Goal: Task Accomplishment & Management: Use online tool/utility

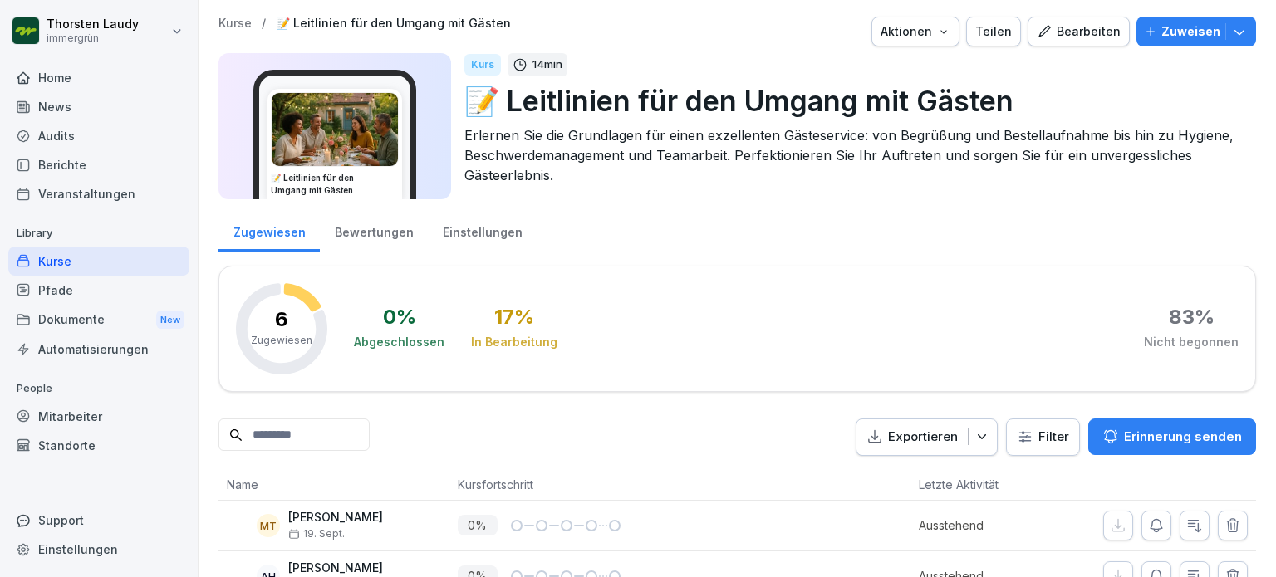
click at [74, 263] on div "Kurse" at bounding box center [98, 261] width 181 height 29
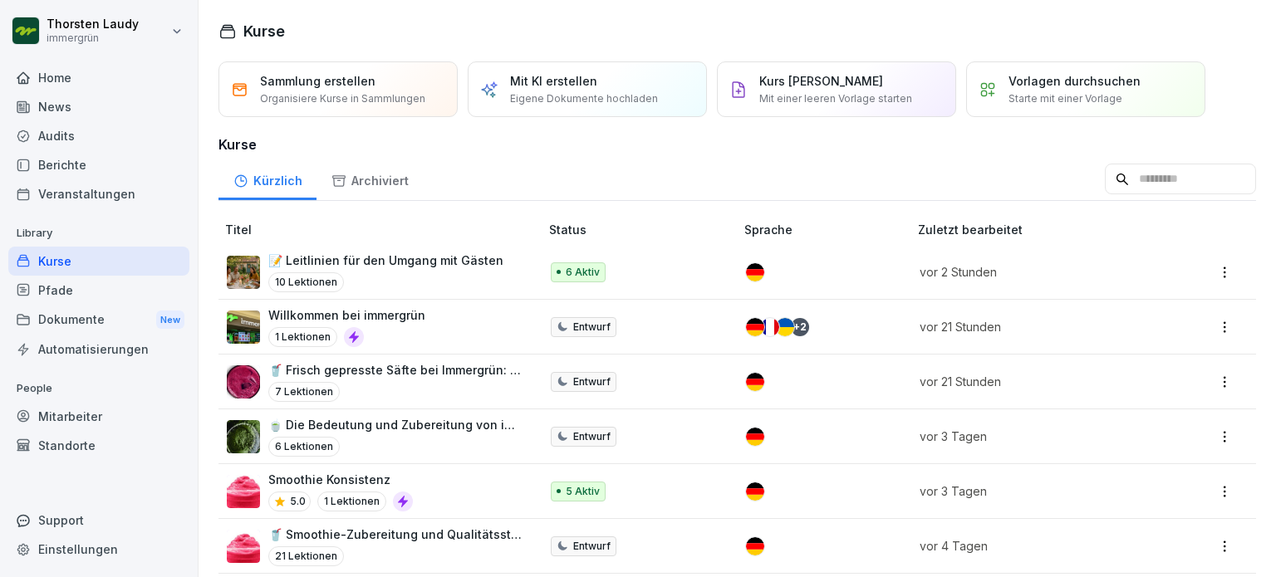
click at [377, 258] on p "📝 Leitlinien für den Umgang mit Gästen" at bounding box center [385, 260] width 235 height 17
click at [47, 280] on div "Pfade" at bounding box center [98, 290] width 181 height 29
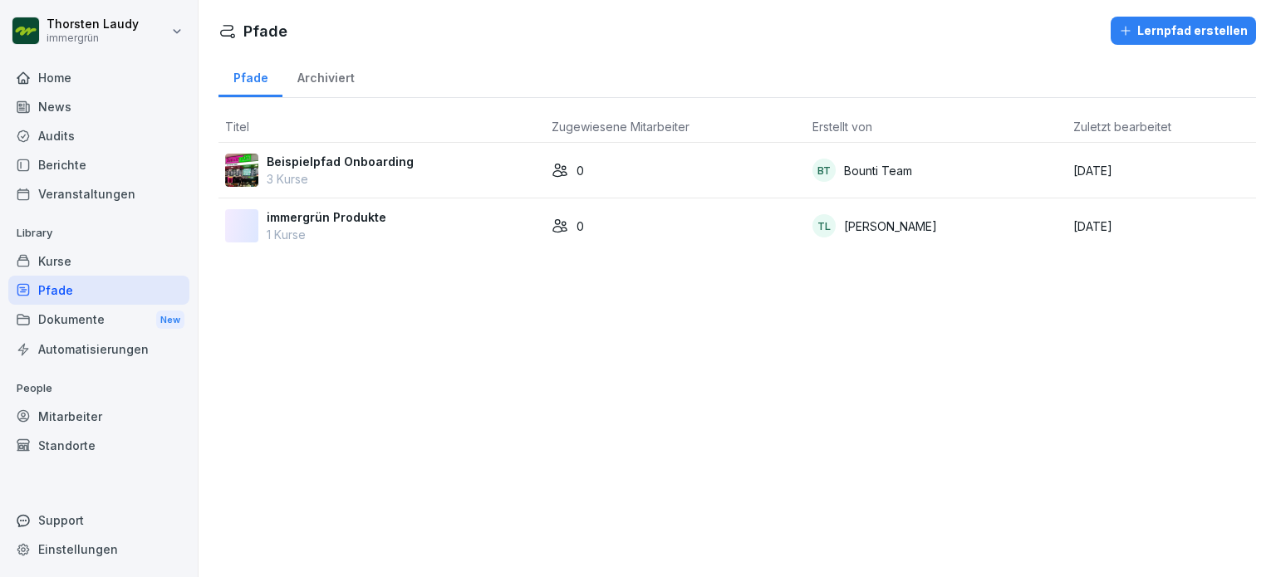
click at [1167, 27] on div "Lernpfad erstellen" at bounding box center [1183, 31] width 129 height 18
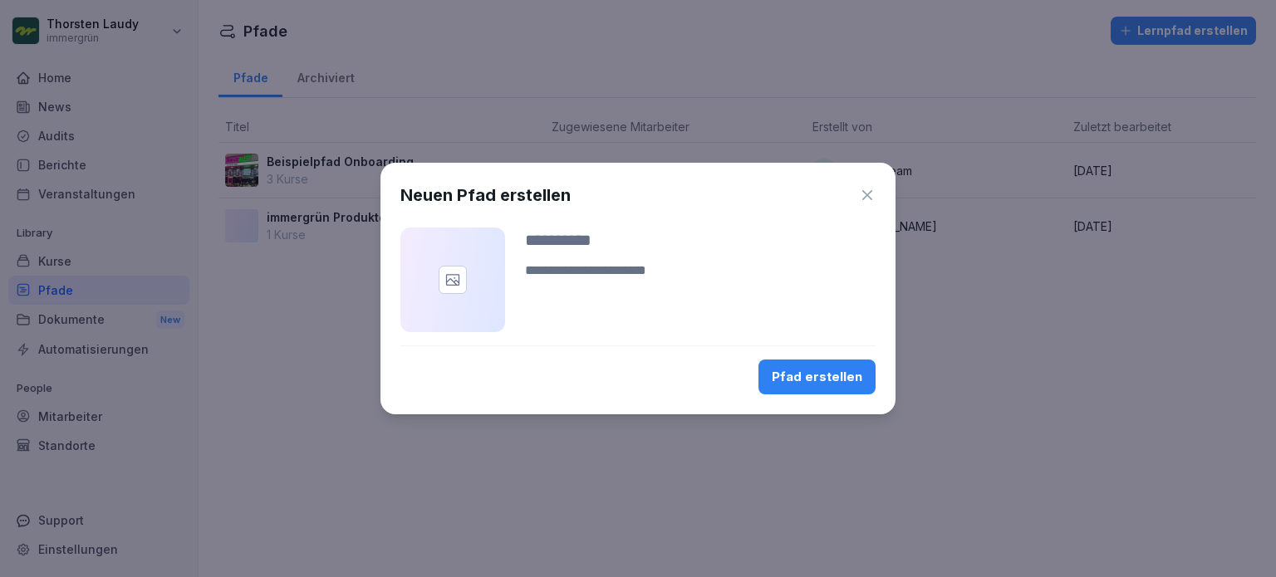
click at [528, 273] on textarea at bounding box center [700, 281] width 351 height 40
click at [525, 243] on input at bounding box center [700, 240] width 351 height 25
type input "*"
type input "**********"
click at [448, 277] on icon at bounding box center [453, 280] width 17 height 17
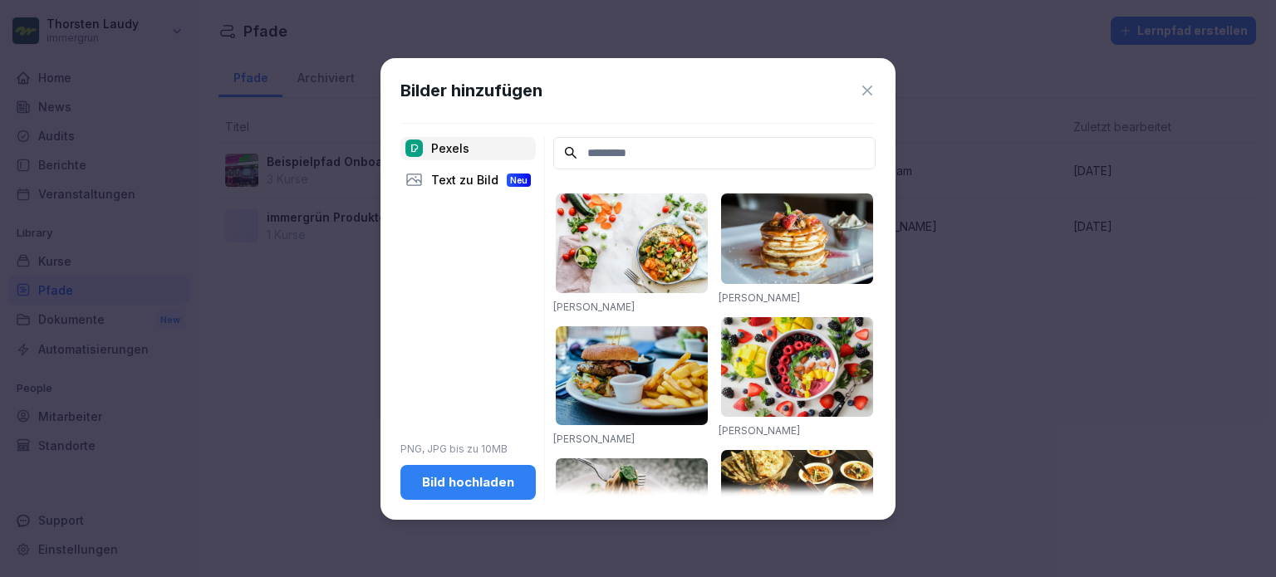
click at [463, 481] on div "Bild hochladen" at bounding box center [468, 483] width 109 height 18
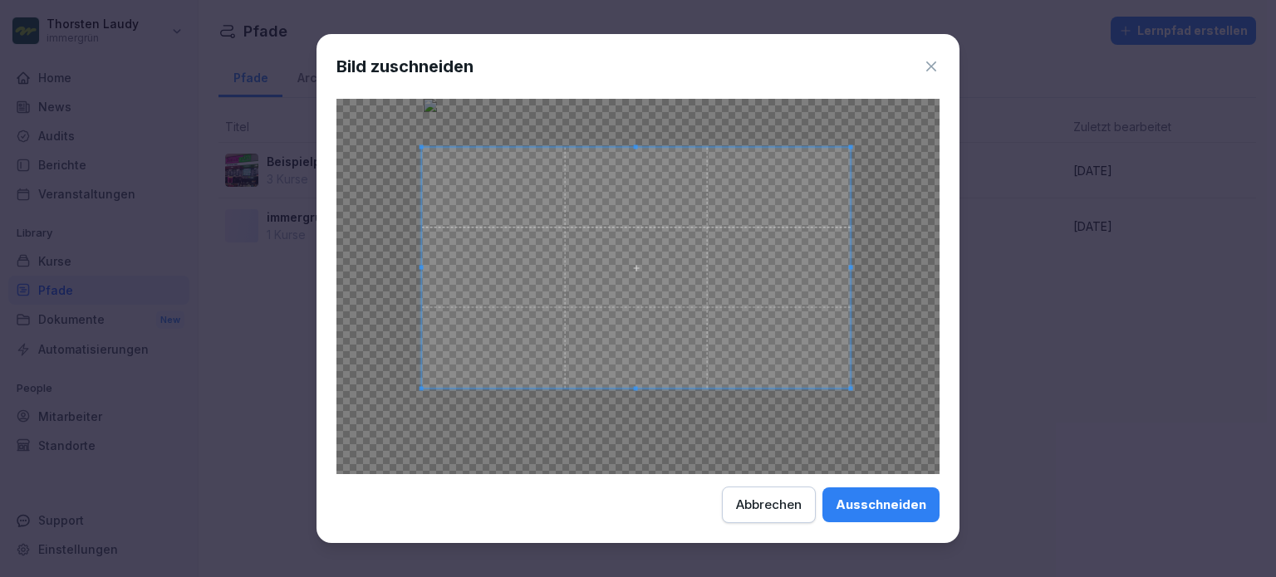
click at [635, 149] on span at bounding box center [636, 267] width 429 height 241
click at [888, 508] on div "Ausschneiden" at bounding box center [881, 505] width 91 height 18
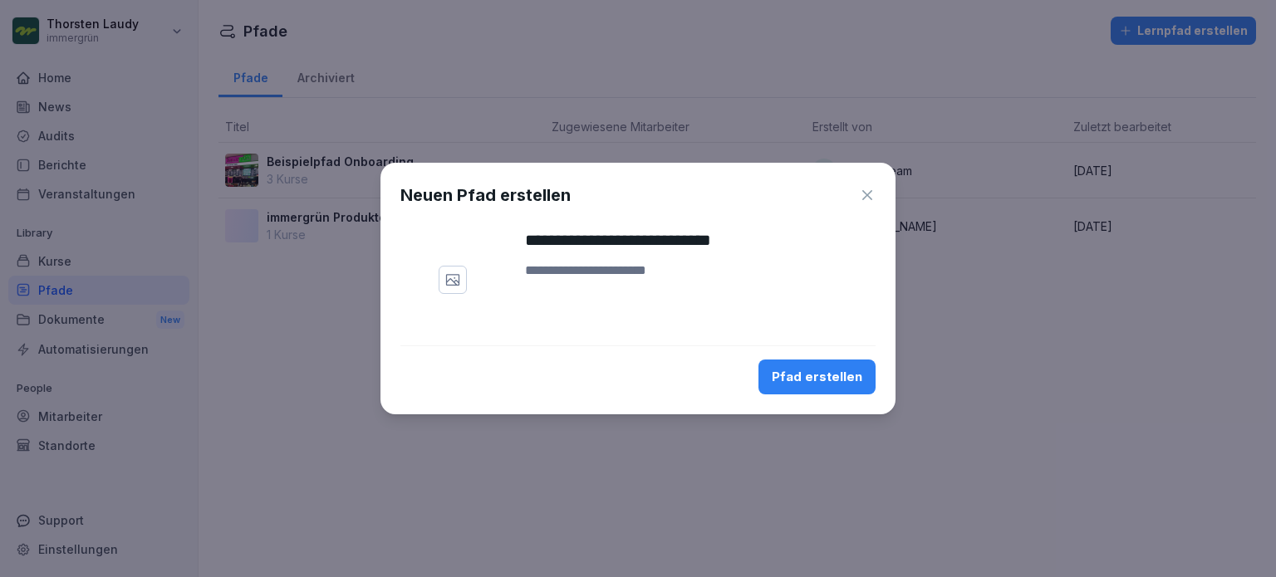
click at [807, 375] on div "Pfad erstellen" at bounding box center [817, 377] width 91 height 18
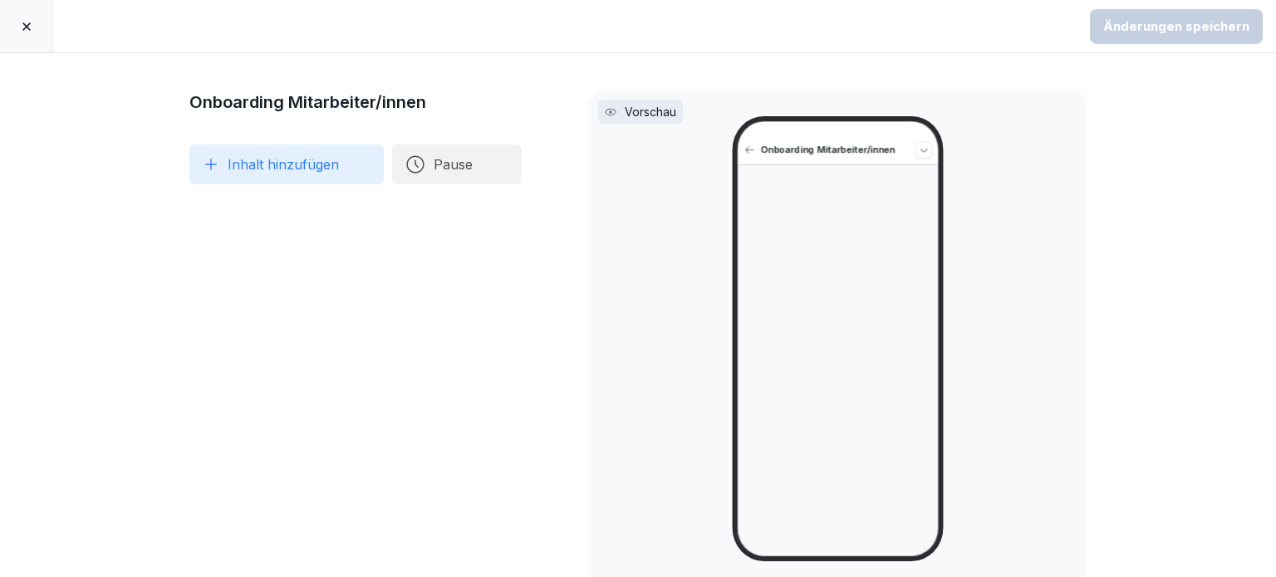
click at [26, 29] on icon at bounding box center [26, 26] width 13 height 13
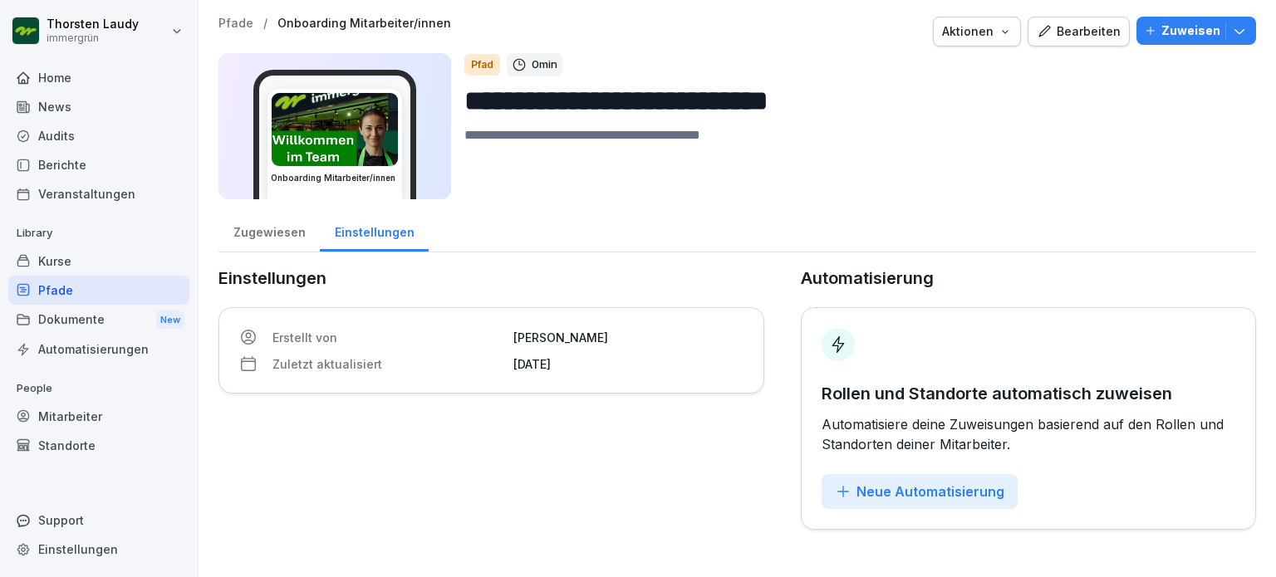
click at [466, 135] on textarea at bounding box center [853, 162] width 779 height 75
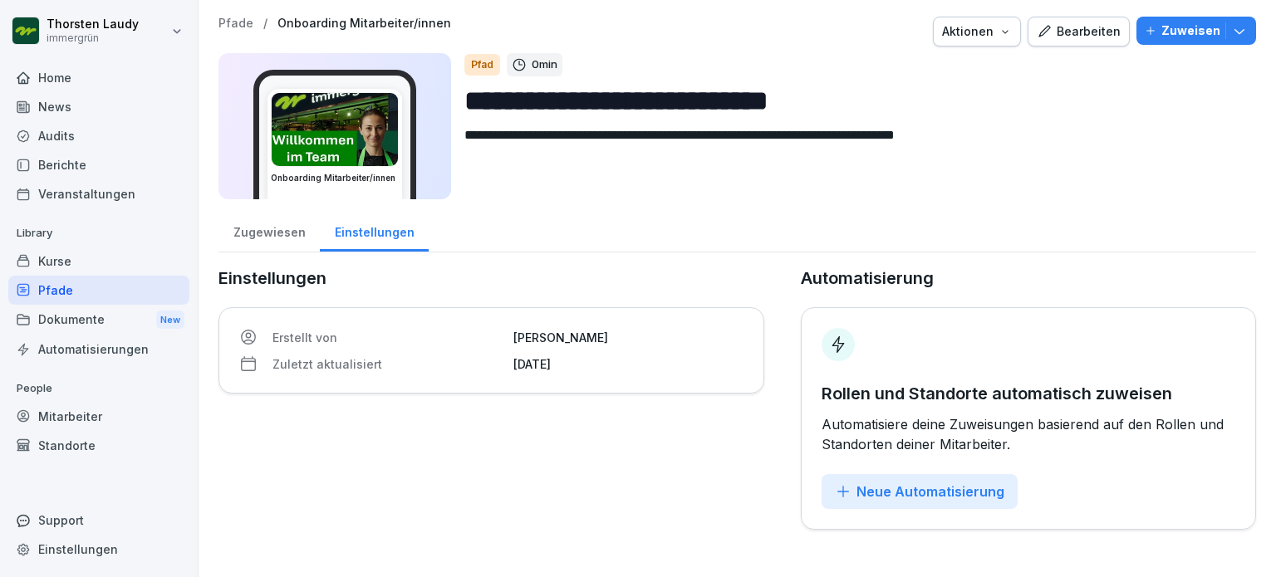
click at [738, 138] on textarea "**********" at bounding box center [853, 162] width 779 height 75
type textarea "**********"
click at [1063, 30] on div "Bearbeiten" at bounding box center [1079, 31] width 84 height 18
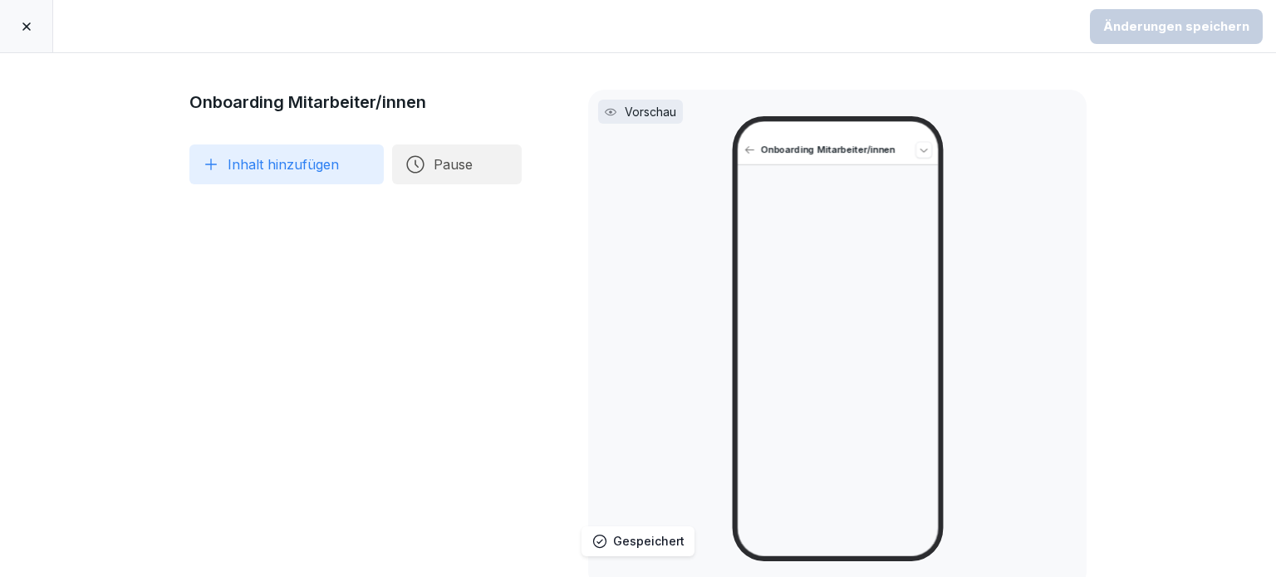
click at [203, 160] on icon at bounding box center [211, 164] width 17 height 17
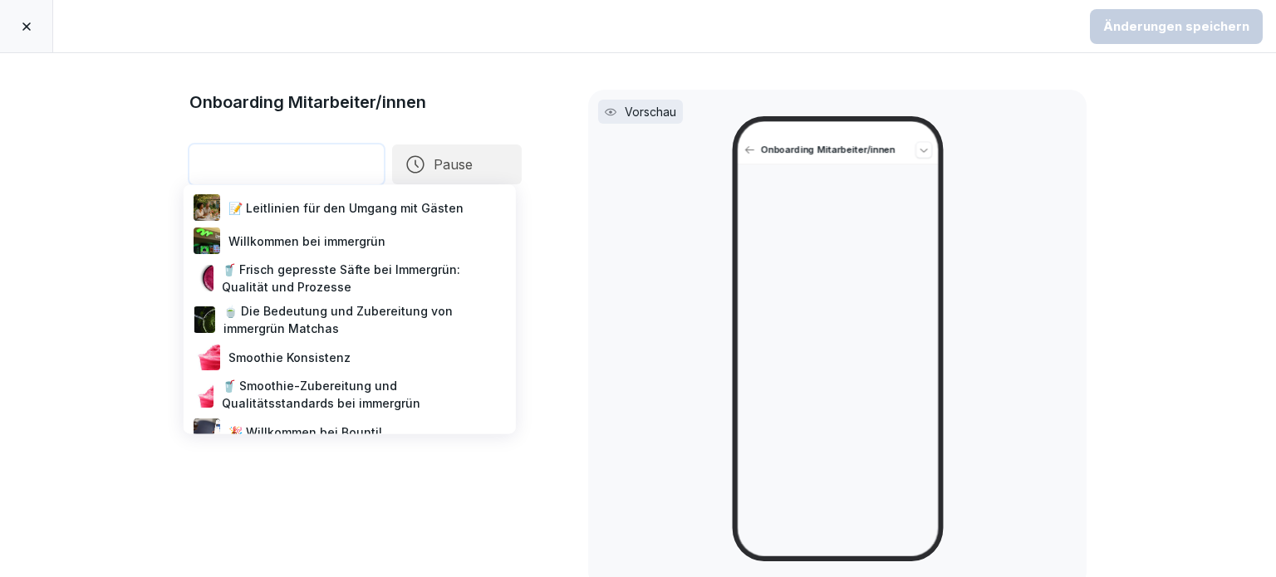
click at [317, 245] on div "Willkommen bei immergrün" at bounding box center [349, 240] width 319 height 33
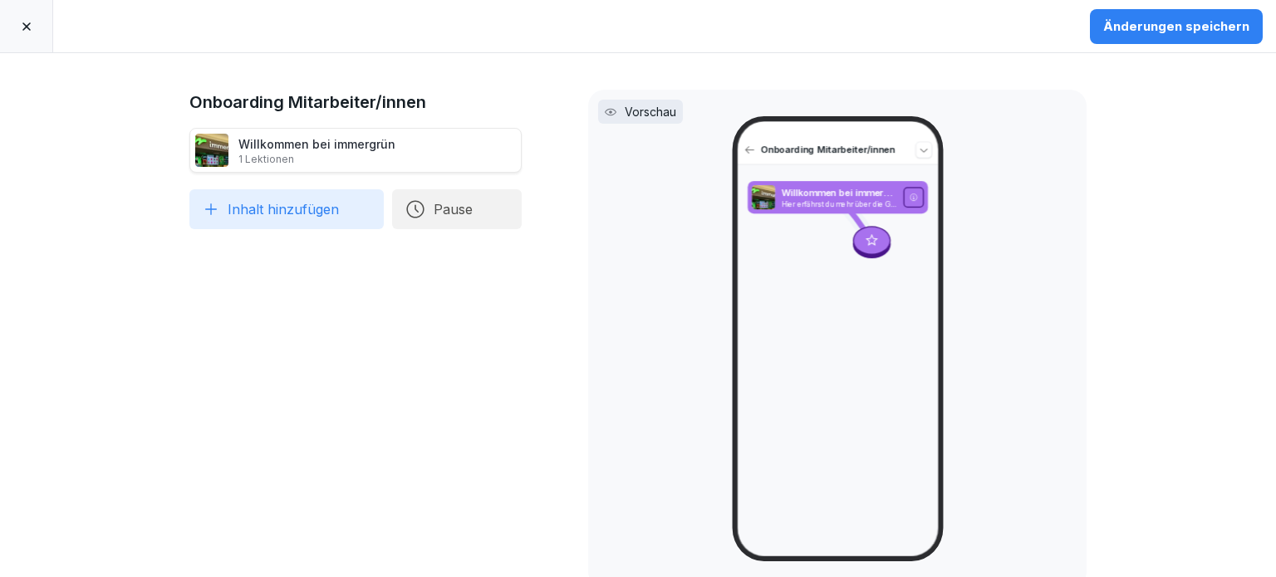
click at [217, 215] on button "Inhalt hinzufügen" at bounding box center [286, 209] width 194 height 40
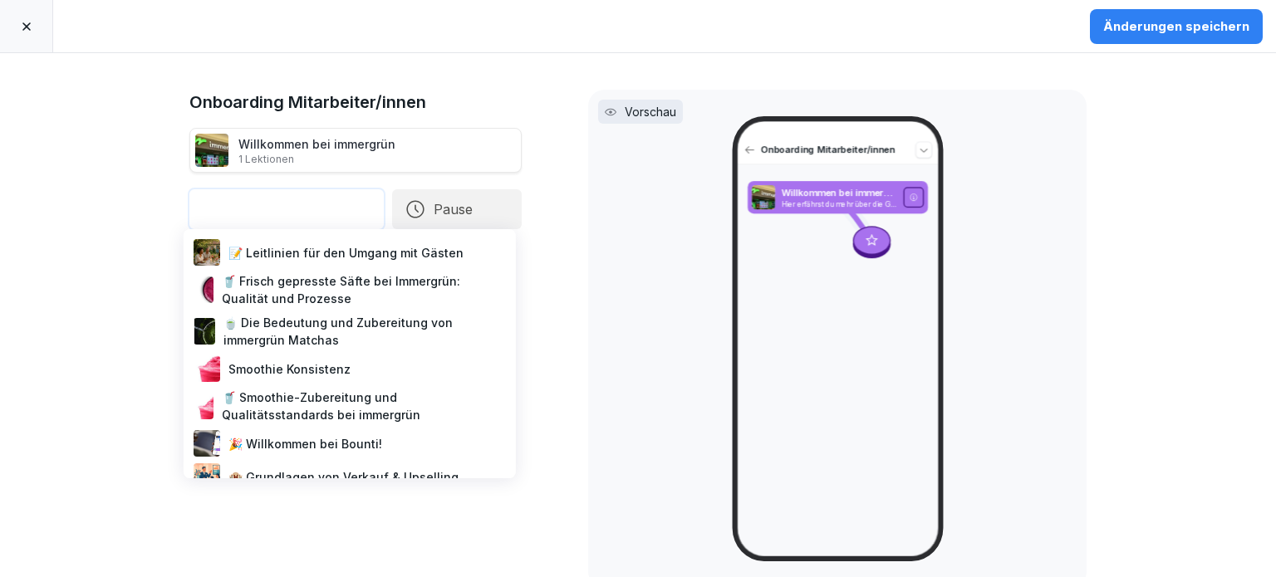
click at [295, 254] on div "📝 Leitlinien für den Umgang mit Gästen" at bounding box center [349, 252] width 319 height 33
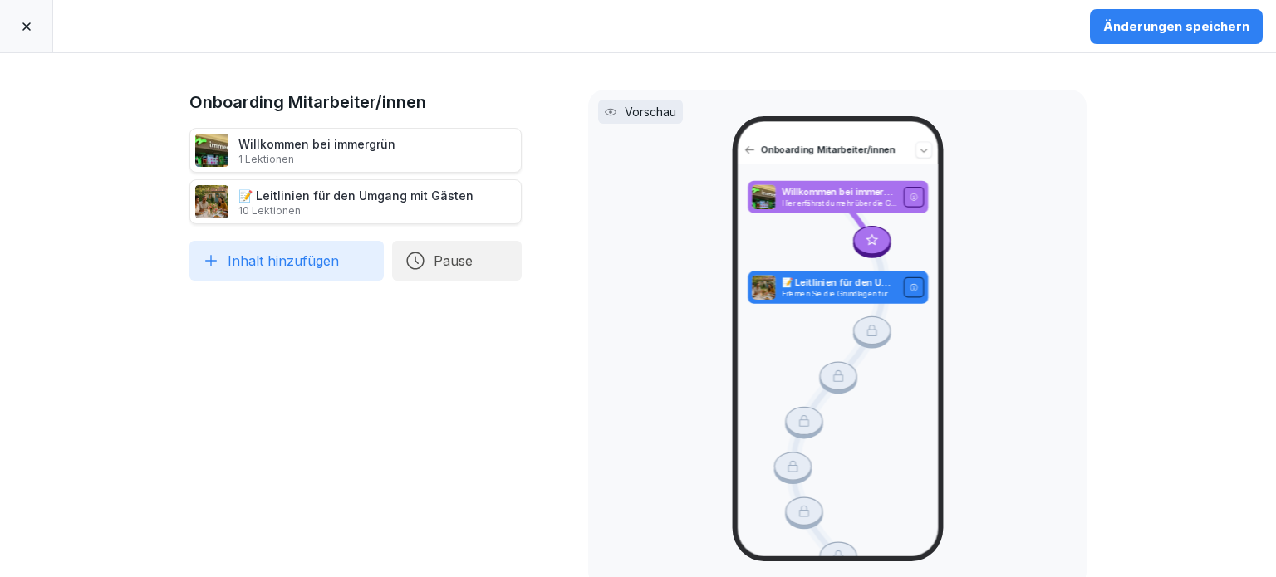
click at [209, 258] on icon at bounding box center [211, 261] width 17 height 17
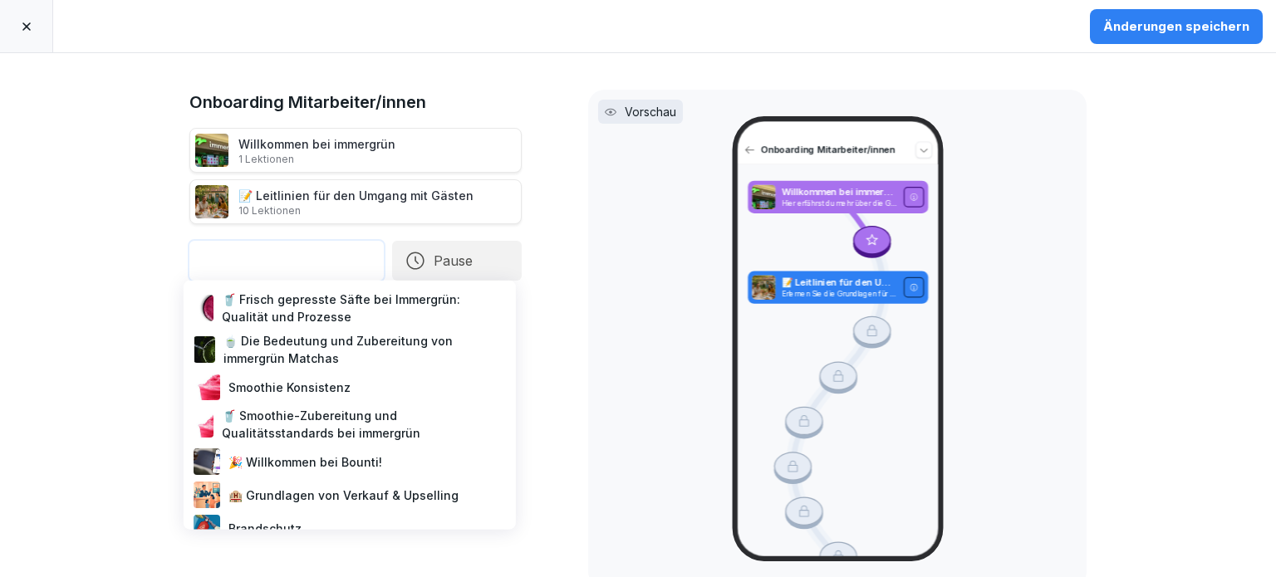
scroll to position [76, 0]
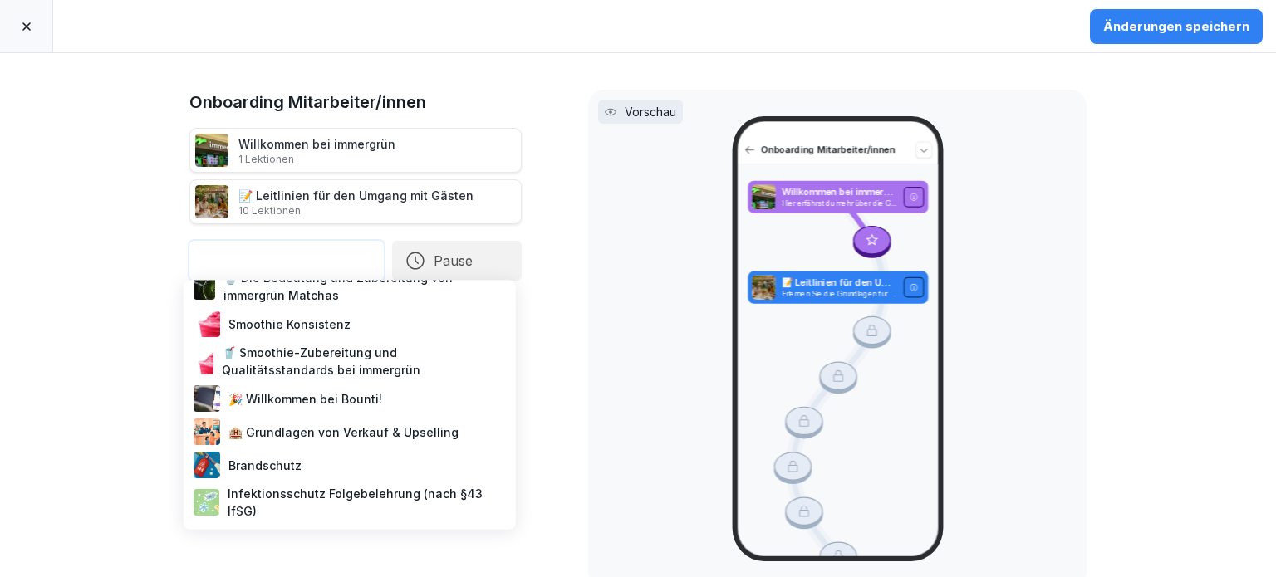
click at [333, 482] on div "Infektionsschutz Folgebelehrung (nach §43 IfSG)" at bounding box center [349, 503] width 319 height 42
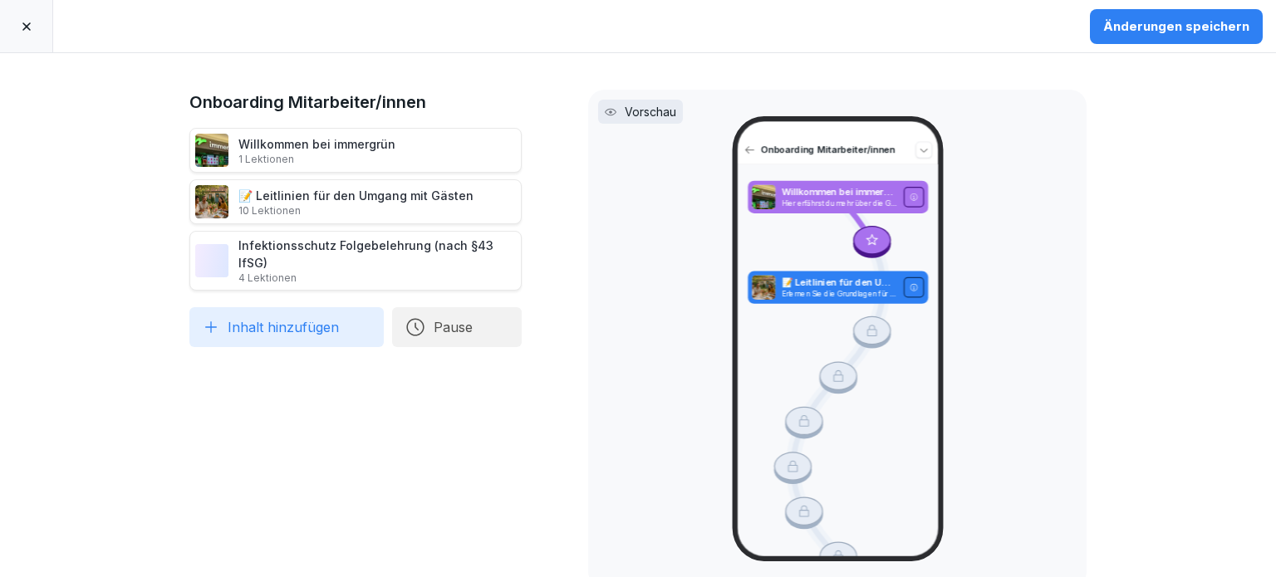
click at [1173, 31] on div "Änderungen speichern" at bounding box center [1176, 26] width 146 height 18
click at [32, 25] on icon at bounding box center [26, 26] width 13 height 13
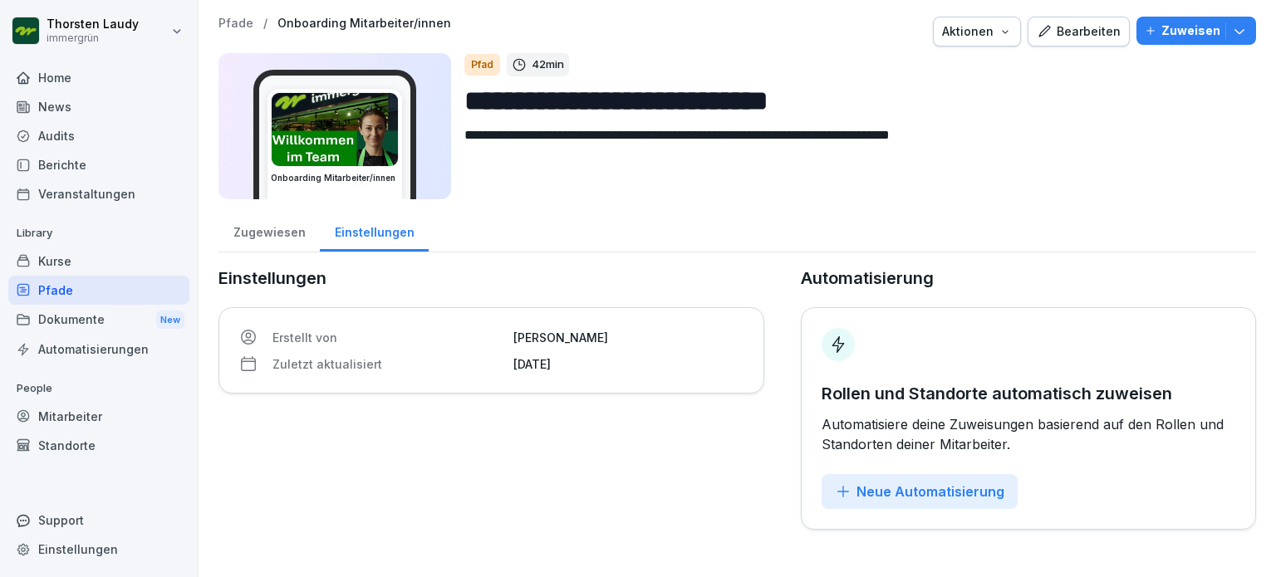
click at [47, 76] on div "Home" at bounding box center [98, 77] width 181 height 29
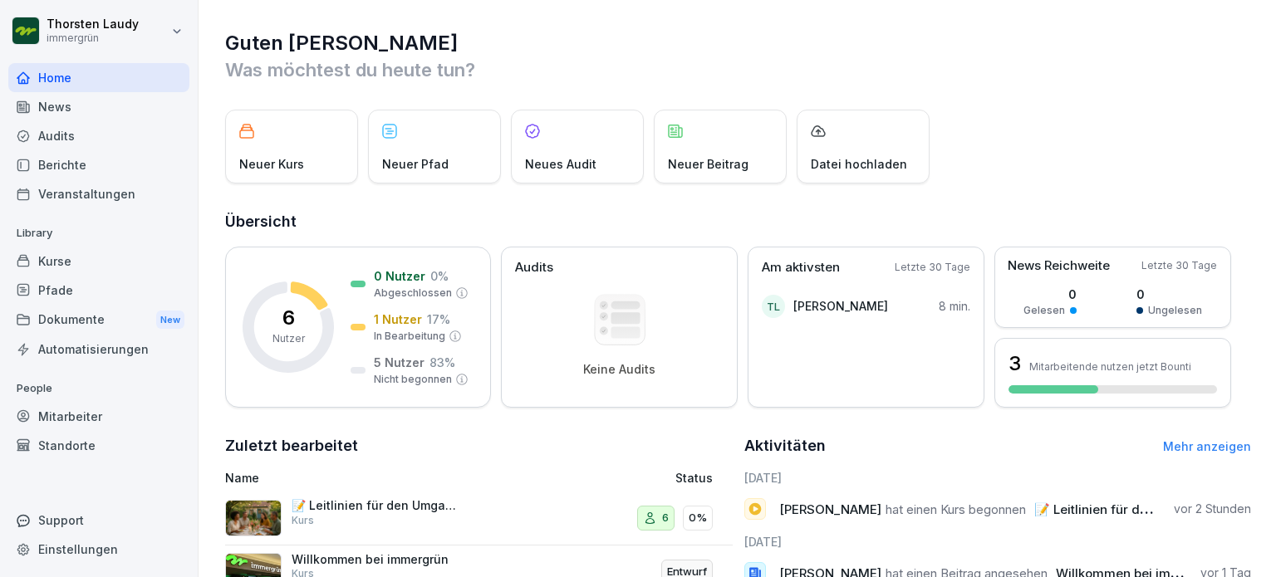
click at [56, 289] on div "Pfade" at bounding box center [98, 290] width 181 height 29
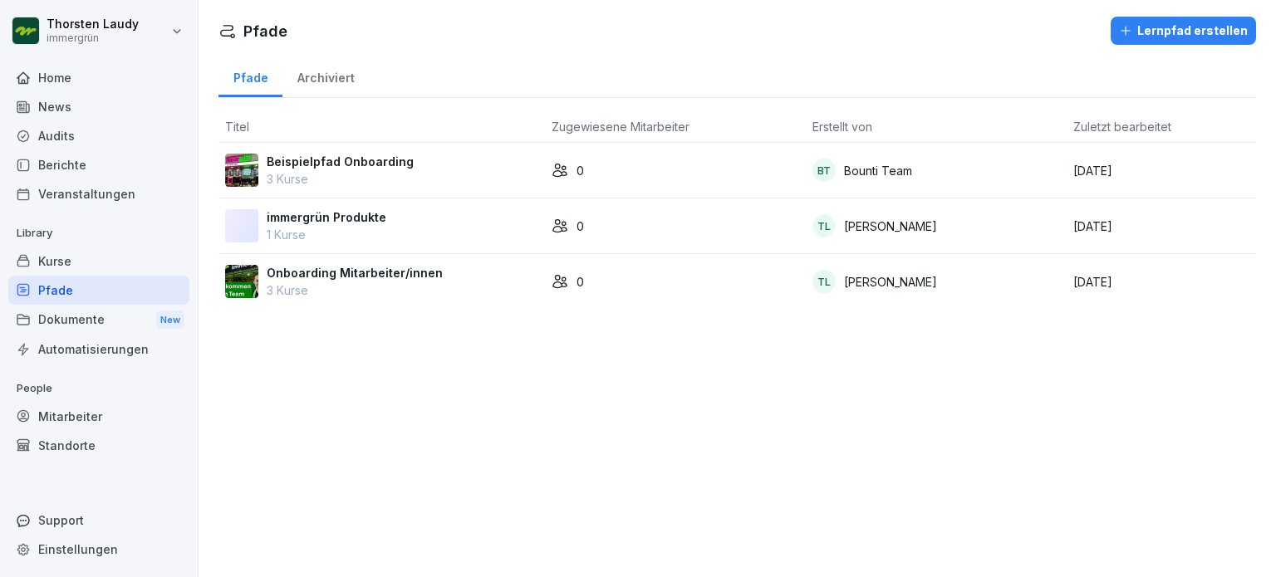
click at [253, 282] on img at bounding box center [241, 281] width 33 height 33
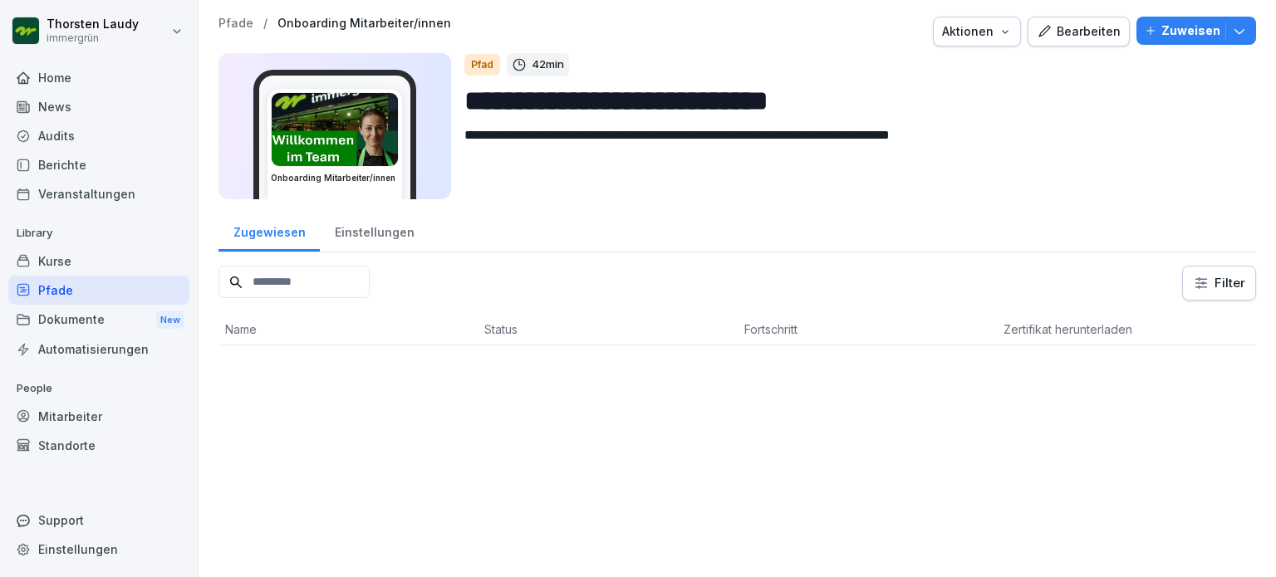
click at [606, 135] on textarea "**********" at bounding box center [847, 162] width 766 height 75
click at [854, 195] on textarea "**********" at bounding box center [847, 162] width 766 height 75
type textarea "**********"
click at [63, 78] on div "Home" at bounding box center [98, 77] width 181 height 29
